Goal: Task Accomplishment & Management: Manage account settings

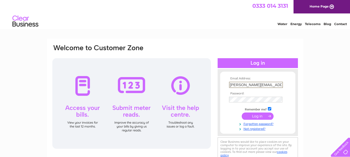
click at [279, 83] on input "jessie@scottnetherhall.co.uk" at bounding box center [256, 85] width 54 height 6
type input "[EMAIL_ADDRESS][DOMAIN_NAME]"
click at [257, 116] on input "submit" at bounding box center [258, 115] width 32 height 7
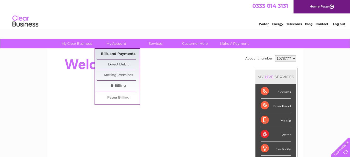
click at [119, 52] on link "Bills and Payments" at bounding box center [118, 54] width 43 height 10
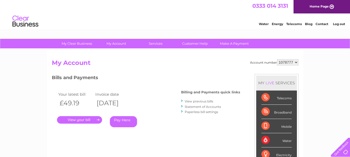
click at [82, 118] on link "." at bounding box center [79, 120] width 45 height 8
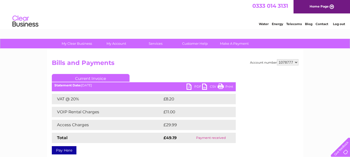
click at [190, 87] on link "PDF" at bounding box center [194, 88] width 16 height 8
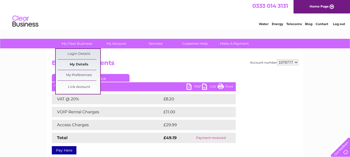
click at [80, 64] on link "My Details" at bounding box center [78, 65] width 43 height 10
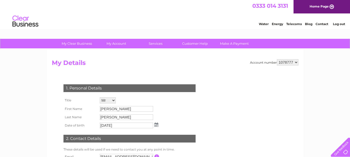
click at [338, 24] on link "Log out" at bounding box center [339, 24] width 12 height 4
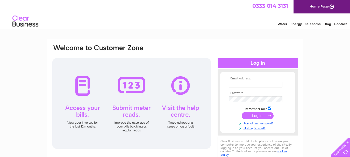
type input "[EMAIL_ADDRESS][DOMAIN_NAME]"
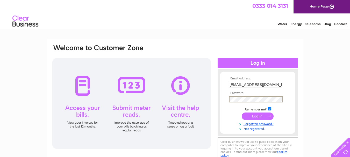
click at [319, 74] on div "Email Address: [EMAIL_ADDRESS][DOMAIN_NAME] Password: Forgotten password?" at bounding box center [175, 156] width 350 height 234
